Goal: Information Seeking & Learning: Learn about a topic

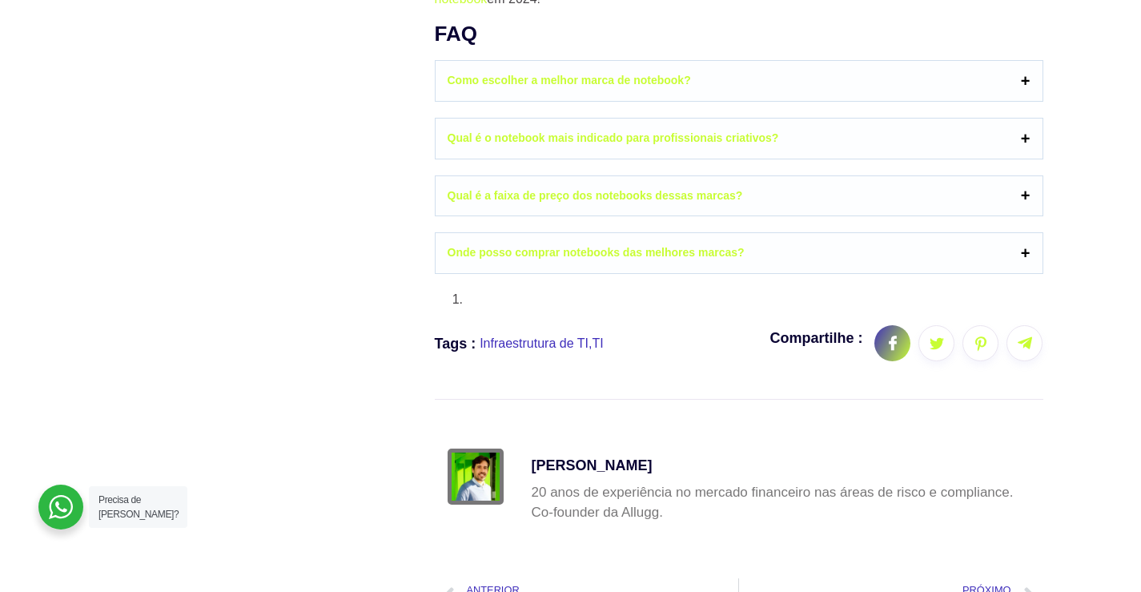
scroll to position [7369, 0]
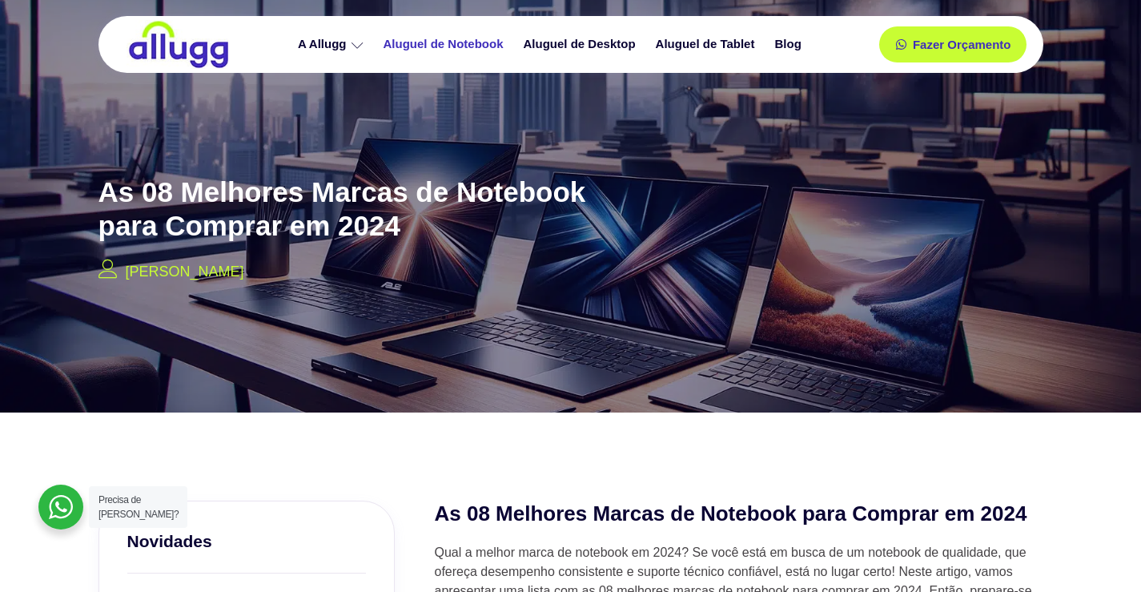
click at [444, 41] on link "Aluguel de Notebook" at bounding box center [446, 44] width 140 height 28
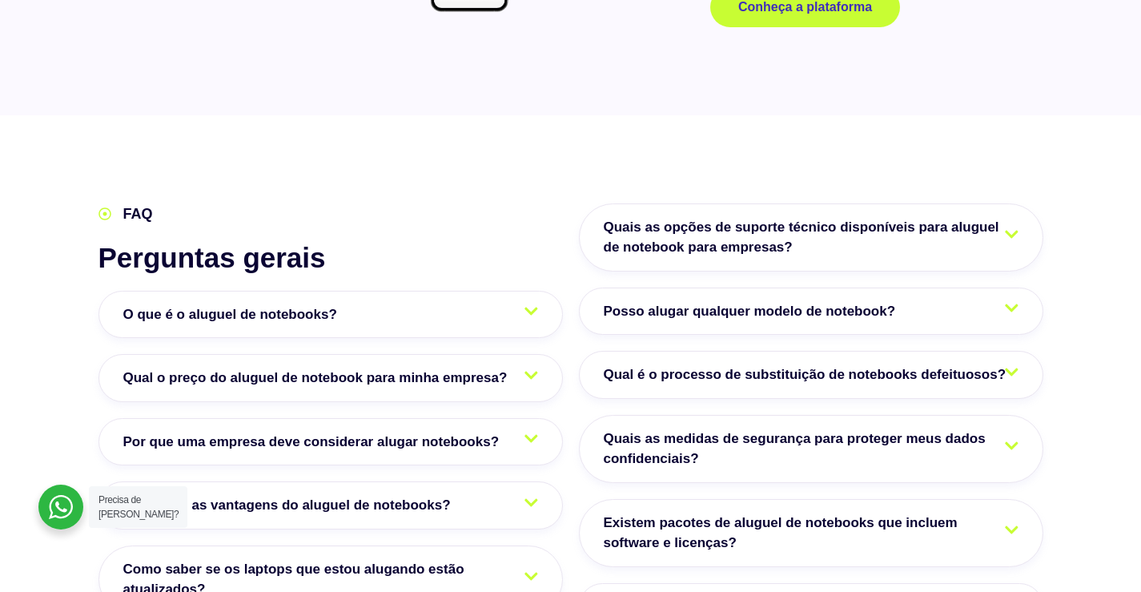
scroll to position [2723, 0]
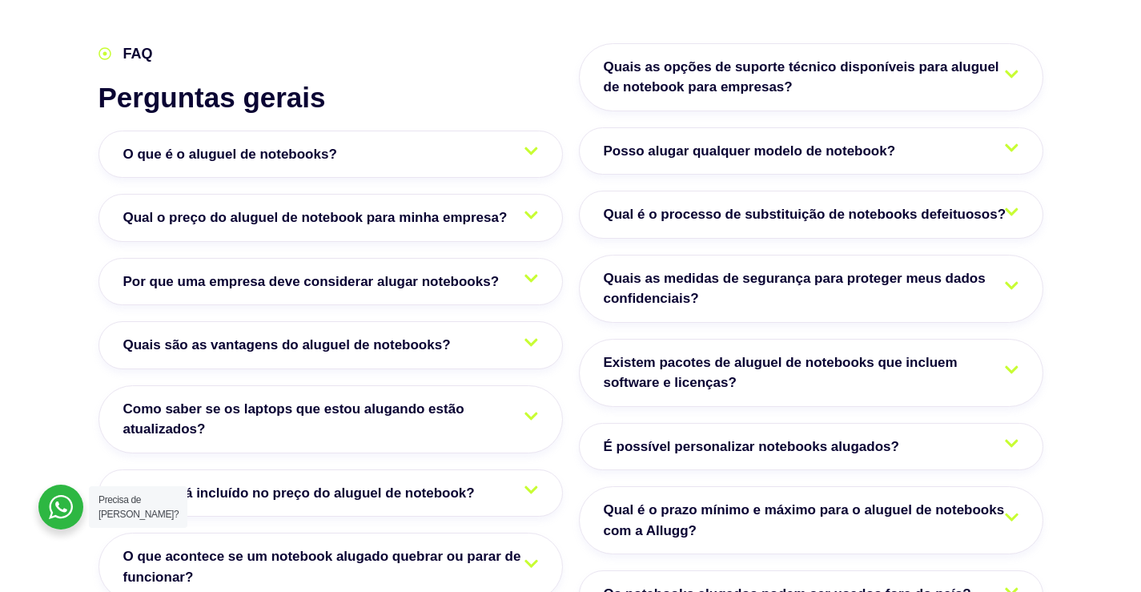
click at [255, 144] on span "O que é o aluguel de notebooks?" at bounding box center [234, 154] width 222 height 21
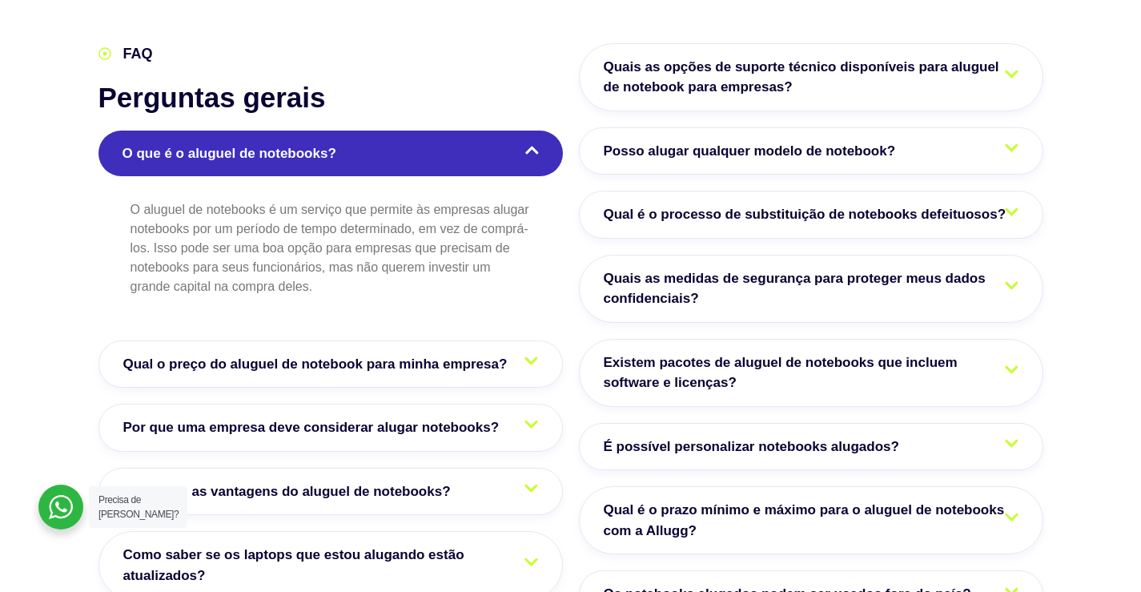
click at [295, 354] on span "Qual o preço do aluguel de notebook para minha empresa?" at bounding box center [319, 364] width 392 height 21
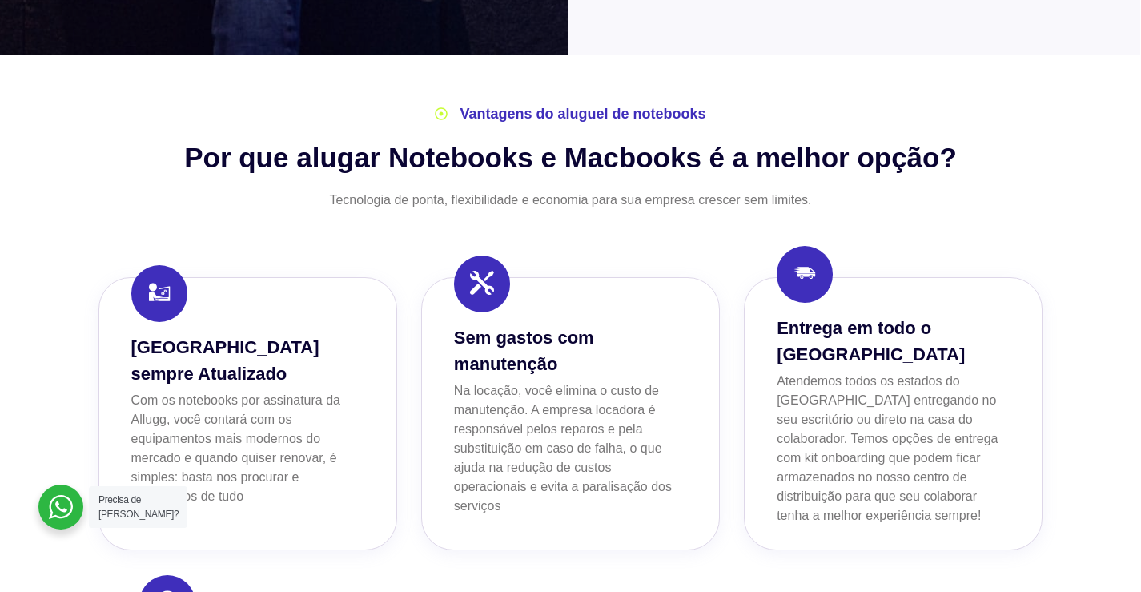
scroll to position [641, 0]
